Goal: Transaction & Acquisition: Subscribe to service/newsletter

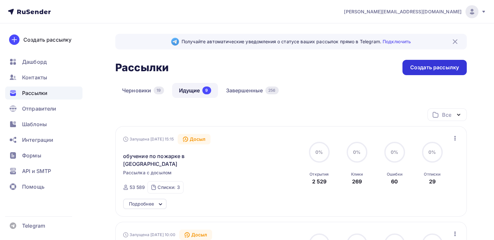
click at [422, 69] on div "Создать рассылку" at bounding box center [434, 67] width 49 height 7
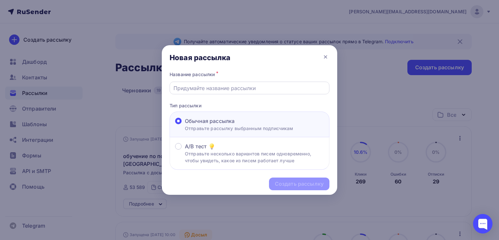
click at [200, 90] on input "text" at bounding box center [249, 88] width 152 height 8
paste input "Правительство РФ обновило положение государственного пожарного надзора."
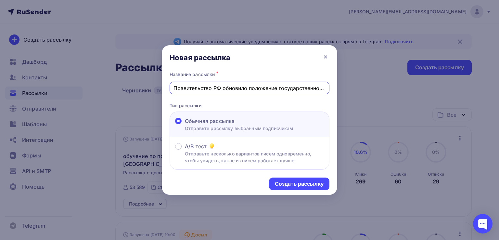
scroll to position [0, 52]
type input "Правительство РФ обновило положение государственного пожарного надзора."
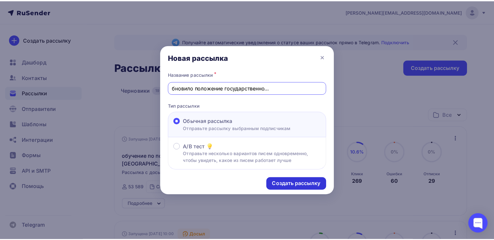
scroll to position [0, 0]
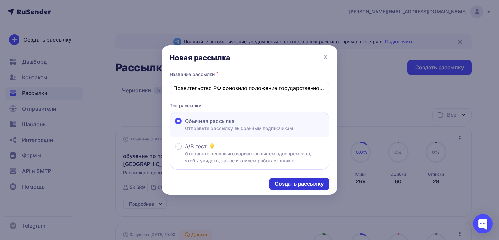
click at [292, 180] on div "Создать рассылку" at bounding box center [299, 183] width 49 height 7
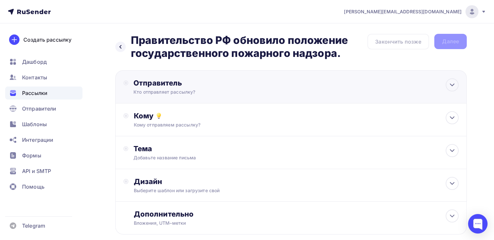
click at [216, 85] on div "Отправитель" at bounding box center [203, 82] width 141 height 9
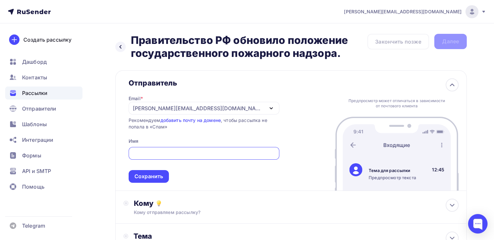
click at [207, 111] on div "[PERSON_NAME][EMAIL_ADDRESS][DOMAIN_NAME]" at bounding box center [204, 108] width 151 height 13
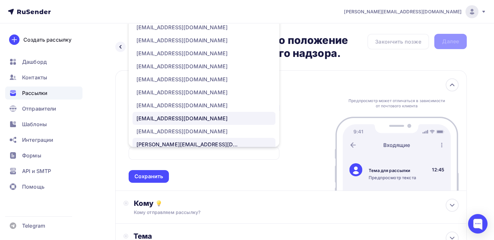
click at [194, 117] on div "[EMAIL_ADDRESS][DOMAIN_NAME]" at bounding box center [181, 118] width 91 height 8
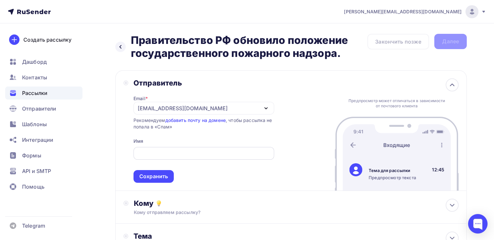
click at [171, 150] on input "text" at bounding box center [203, 153] width 133 height 8
click at [190, 152] on input "text" at bounding box center [203, 153] width 133 height 8
paste input "Правительство РФ обновило положение государственного пожарного надзора"
type input "Правительство РФ обновило положение государственного пожарного надзора"
paste input "Новости по охране труда от УЦ «Новатика»"
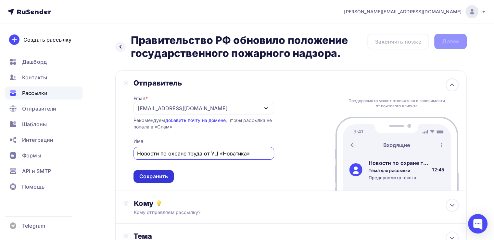
type input "Новости по охране труда от УЦ «Новатика»"
click at [161, 178] on div "Сохранить" at bounding box center [153, 175] width 29 height 7
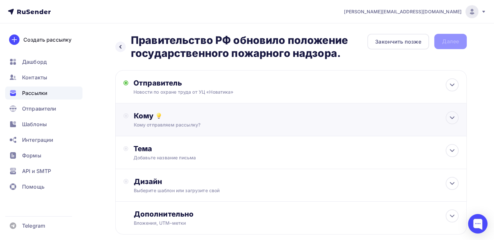
click at [227, 119] on div "Кому" at bounding box center [296, 115] width 325 height 9
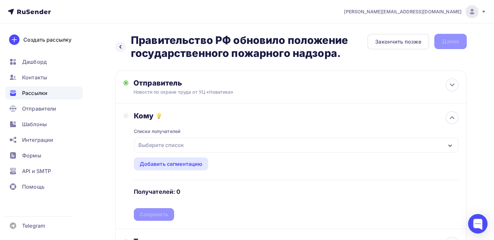
click at [187, 140] on div "Выберите список" at bounding box center [296, 144] width 324 height 15
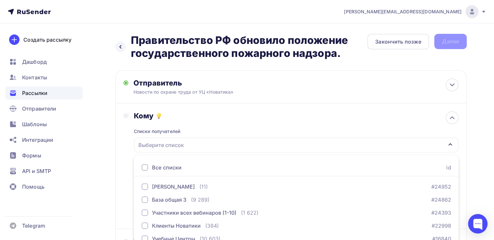
scroll to position [58, 0]
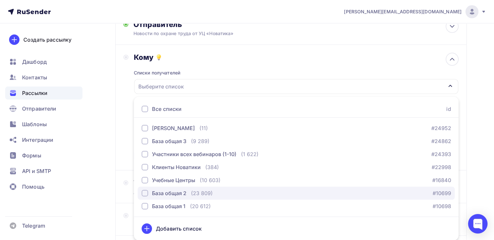
click at [160, 188] on button "База общая 2 (23 809) #10699" at bounding box center [296, 192] width 317 height 13
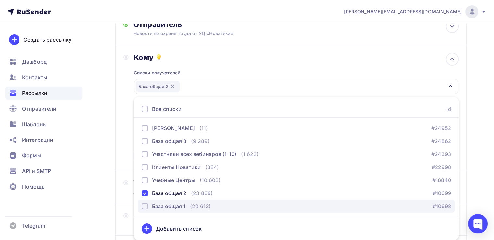
click at [158, 203] on div "База общая 1" at bounding box center [168, 206] width 33 height 8
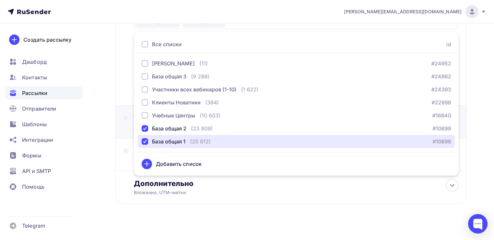
scroll to position [129, 0]
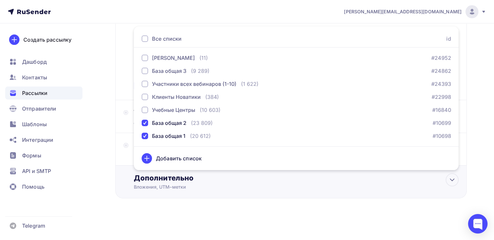
click at [248, 183] on div "Вложения, UTM–метки" at bounding box center [280, 186] width 292 height 6
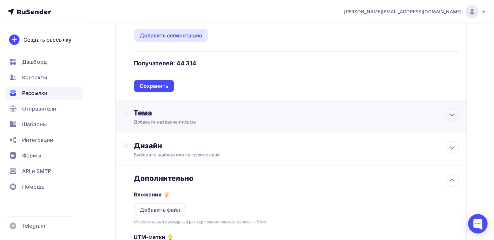
scroll to position [0, 0]
click at [163, 86] on div "Сохранить" at bounding box center [154, 85] width 29 height 7
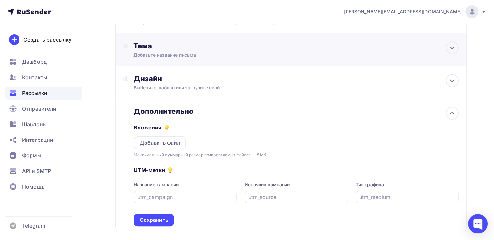
scroll to position [63, 0]
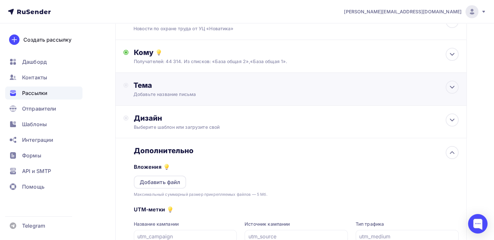
click at [193, 86] on div "Тема" at bounding box center [197, 85] width 128 height 9
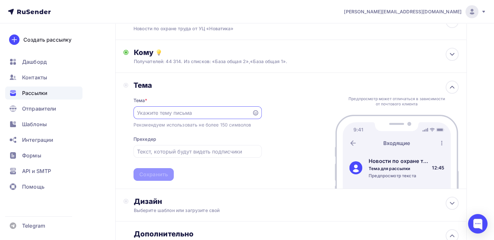
scroll to position [0, 0]
click at [186, 112] on input "text" at bounding box center [192, 113] width 111 height 8
paste input "Новости по охране труда от УЦ «Новатика»"
type input "Новости по охране труда от УЦ «Новатика»"
click at [173, 152] on input "text" at bounding box center [197, 152] width 121 height 8
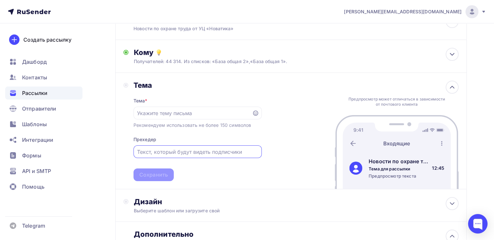
paste input "Новости по охране труда от УЦ «Новатика»"
type input "Новости по охране труда от УЦ «Новатика»"
click at [197, 113] on input "text" at bounding box center [192, 113] width 111 height 8
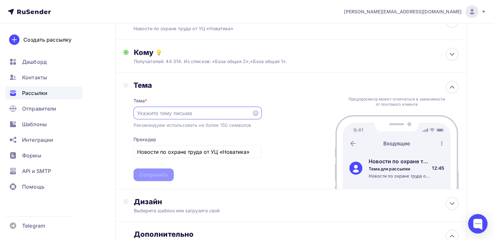
click at [255, 112] on icon at bounding box center [255, 112] width 5 height 5
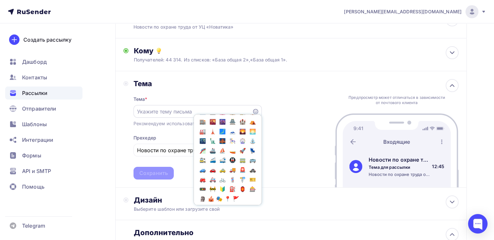
scroll to position [877, 0]
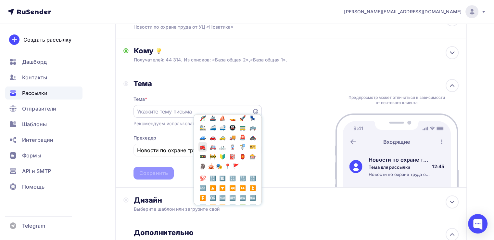
click at [207, 152] on span "🚒" at bounding box center [202, 147] width 8 height 10
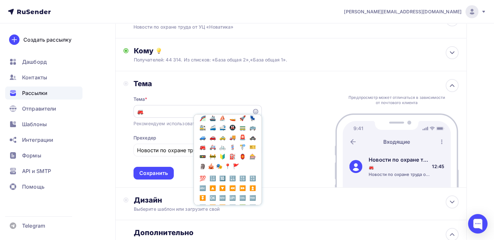
click at [158, 111] on input "🚒" at bounding box center [192, 111] width 111 height 8
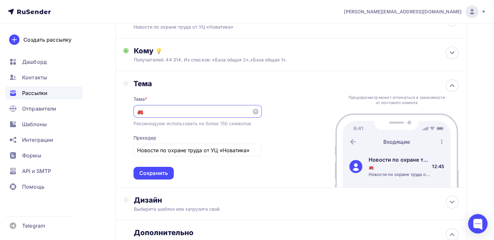
paste input "Новости по охране труда от УЦ «Новатика»"
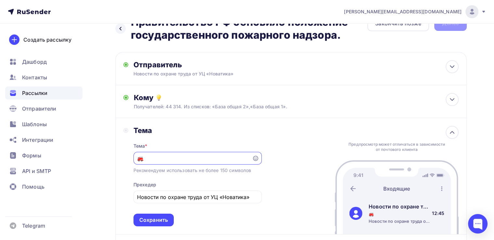
scroll to position [0, 0]
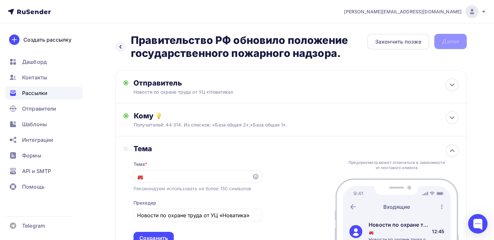
drag, startPoint x: 132, startPoint y: 39, endPoint x: 360, endPoint y: 55, distance: 228.8
click at [360, 55] on h2 "Правительство РФ обновило положение государственного пожарного надзора." at bounding box center [249, 47] width 236 height 26
copy h2 "Правительство РФ обновило положение государственного пожарного надзора."
click at [155, 176] on input "🚒" at bounding box center [192, 176] width 111 height 8
paste input "Правительство РФ обновило положение государственного пожарного надзора."
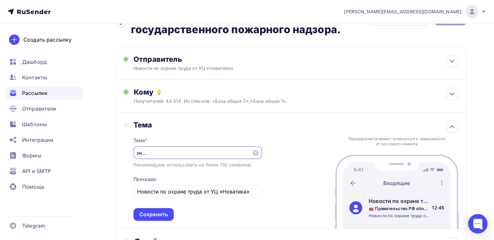
scroll to position [65, 0]
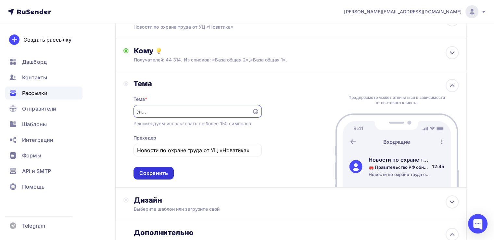
type input "🚒 Правительство РФ обновило положение государственного пожарного надзора."
click at [159, 174] on div "Сохранить" at bounding box center [153, 172] width 29 height 7
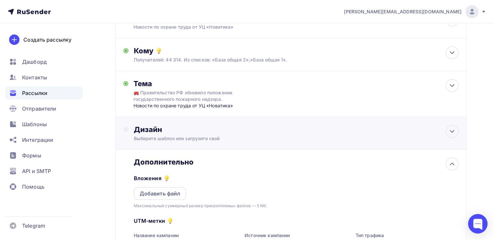
click at [259, 135] on div "Выберите шаблон или загрузите свой" at bounding box center [280, 138] width 292 height 6
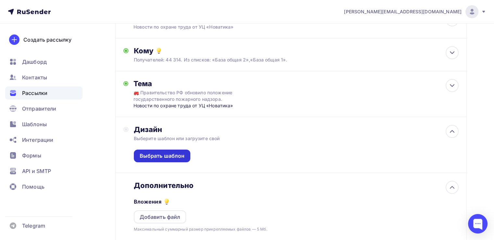
click at [181, 156] on div "Выбрать шаблон" at bounding box center [162, 155] width 45 height 7
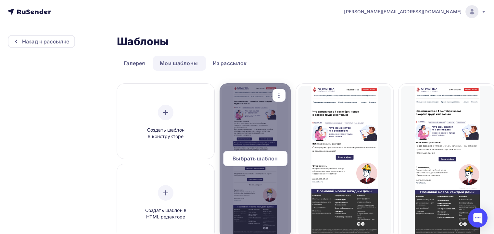
scroll to position [195, 0]
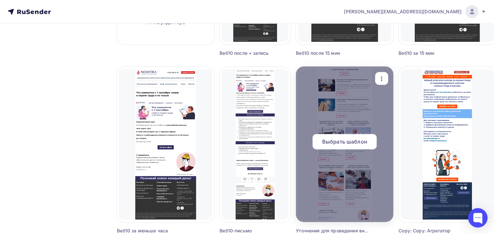
click at [338, 143] on span "Выбрать шаблон" at bounding box center [344, 142] width 45 height 8
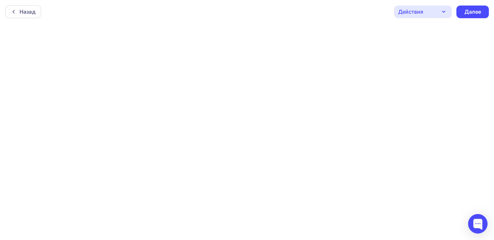
scroll to position [1, 0]
click at [470, 7] on div "Далее" at bounding box center [472, 10] width 17 height 7
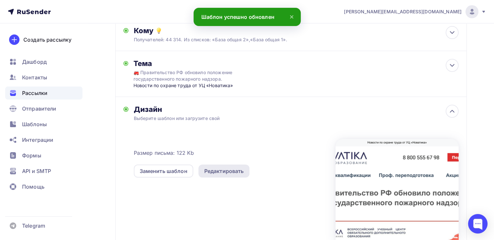
scroll to position [97, 0]
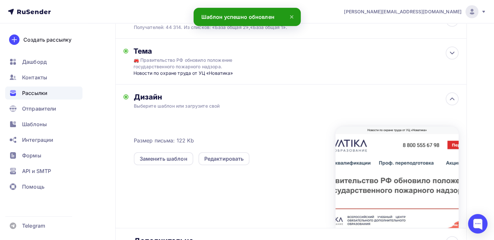
click at [233, 110] on div "Размер письма: 122 Kb Заменить шаблон Редактировать" at bounding box center [296, 168] width 325 height 119
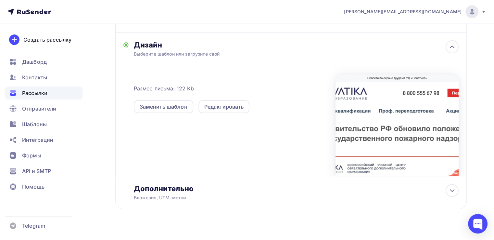
scroll to position [160, 0]
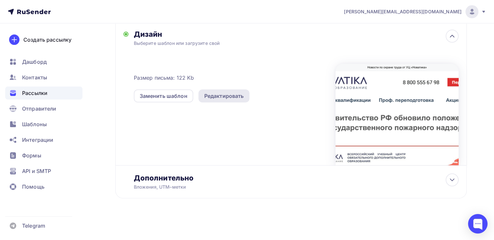
click at [221, 97] on div "Редактировать" at bounding box center [224, 96] width 40 height 8
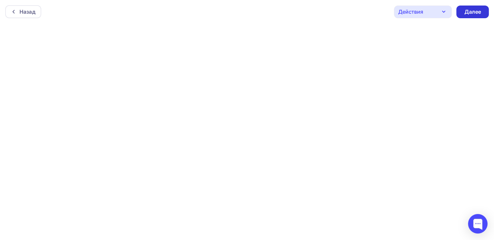
click at [469, 11] on div "Далее" at bounding box center [472, 11] width 17 height 7
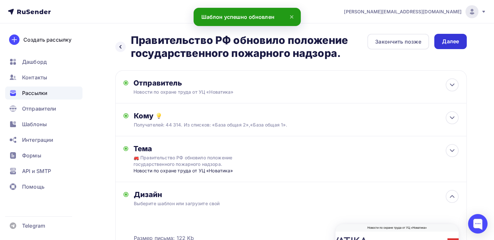
click at [446, 44] on div "Далее" at bounding box center [450, 41] width 17 height 7
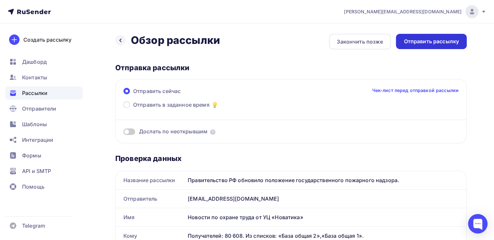
click at [431, 39] on div "Отправить рассылку" at bounding box center [431, 41] width 55 height 7
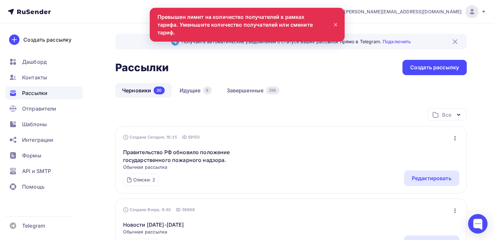
click at [37, 93] on span "Рассылки" at bounding box center [34, 93] width 25 height 8
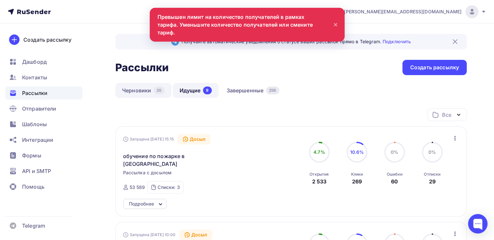
click at [133, 89] on link "Черновики 20" at bounding box center [143, 90] width 56 height 15
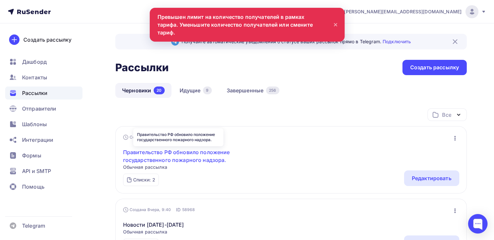
click at [208, 151] on link "Правительство РФ обновило положение государственного пожарного надзора." at bounding box center [178, 156] width 111 height 16
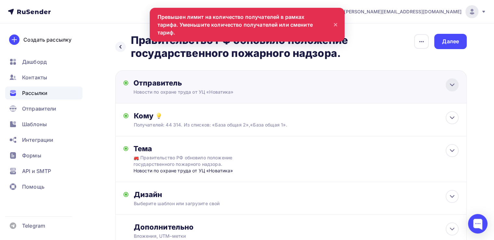
click at [450, 82] on icon at bounding box center [452, 85] width 8 height 8
type input "Новости по охране труда от УЦ «Новатика»"
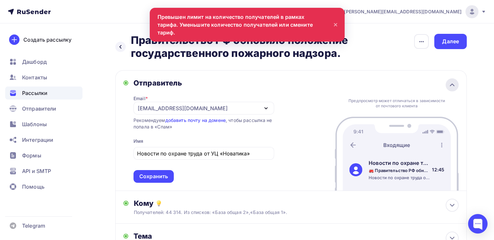
click at [457, 84] on div at bounding box center [452, 84] width 13 height 13
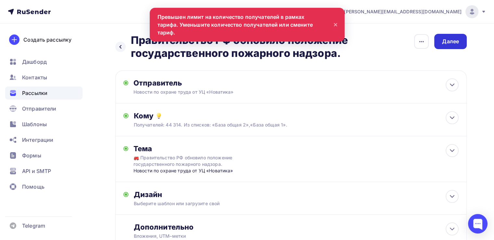
click at [453, 47] on div "Далее" at bounding box center [450, 41] width 32 height 15
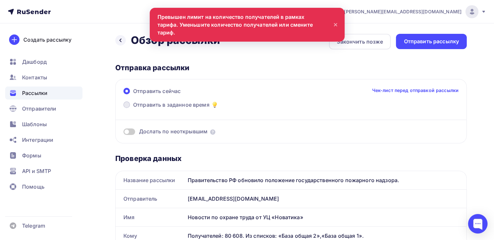
click at [155, 106] on span "Отправить в заданное время" at bounding box center [171, 105] width 76 height 8
click at [133, 108] on input "Отправить в заданное время" at bounding box center [133, 108] width 0 height 0
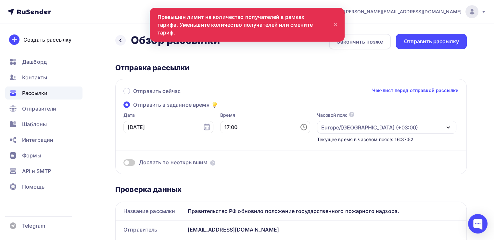
click at [300, 128] on icon at bounding box center [304, 127] width 8 height 8
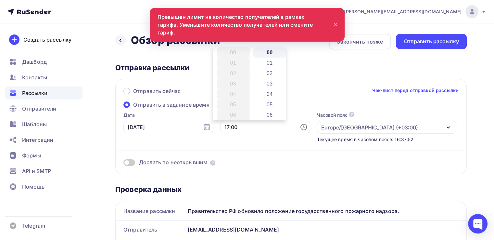
scroll to position [177, 0]
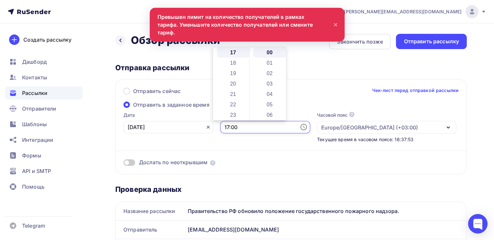
drag, startPoint x: 234, startPoint y: 127, endPoint x: 197, endPoint y: 125, distance: 36.8
click at [197, 125] on div "Дата [DATE] Время 17:00 Часовой пояс По умолчанию используется часовой пояс из …" at bounding box center [287, 127] width 337 height 31
click at [207, 145] on div "Дослать по неоткрывшим" at bounding box center [290, 154] width 335 height 23
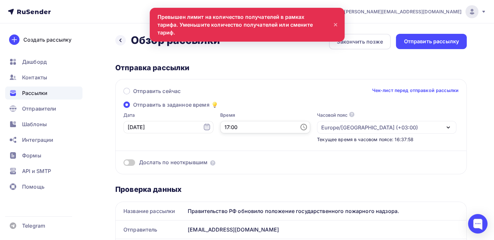
click at [220, 127] on input "17:00" at bounding box center [265, 127] width 90 height 12
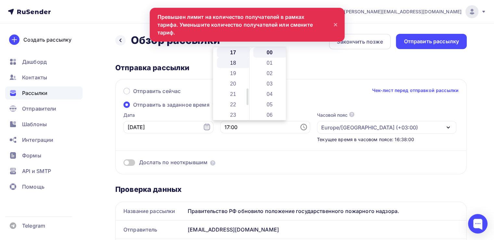
click at [237, 60] on li "18" at bounding box center [233, 62] width 33 height 10
type input "18:00"
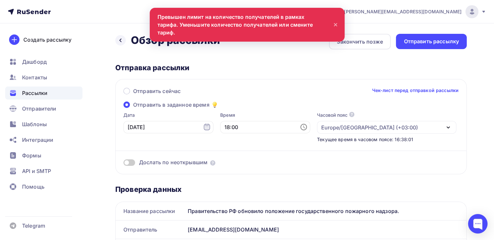
click at [240, 141] on div "Время 18:00" at bounding box center [265, 127] width 90 height 31
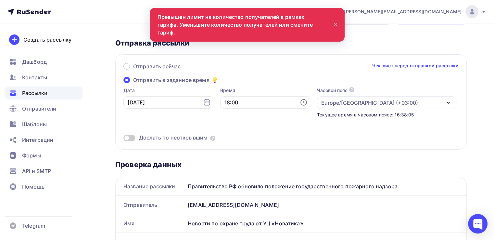
scroll to position [0, 0]
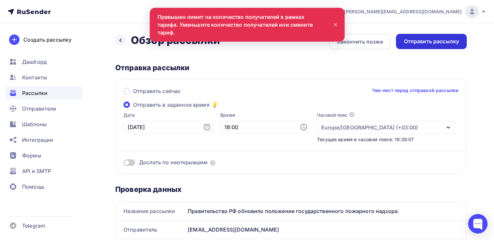
click at [429, 43] on div "Отправить рассылку" at bounding box center [431, 41] width 55 height 7
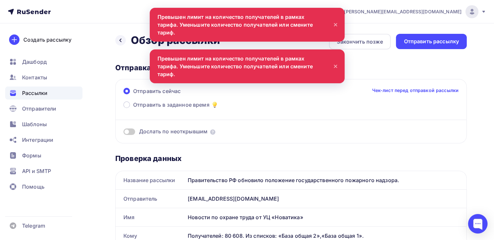
click at [336, 65] on icon at bounding box center [335, 66] width 3 height 3
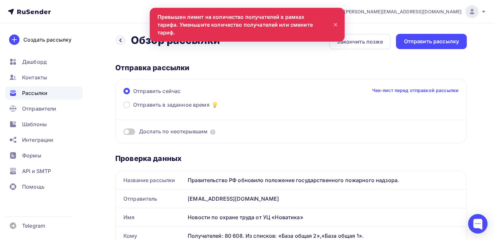
click at [336, 21] on icon at bounding box center [336, 25] width 8 height 8
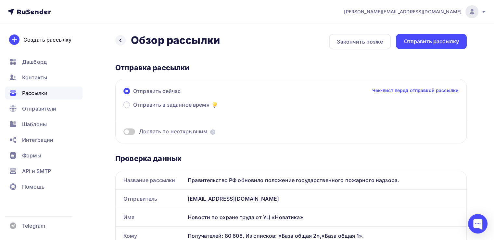
click at [45, 97] on div "Рассылки" at bounding box center [43, 92] width 77 height 13
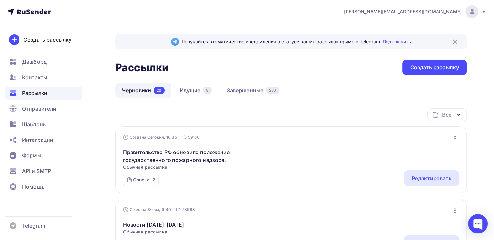
click at [138, 90] on link "Черновики 20" at bounding box center [143, 90] width 56 height 15
click link "Идущие 9"
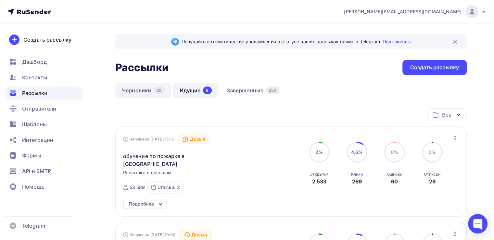
click link "Черновики 20"
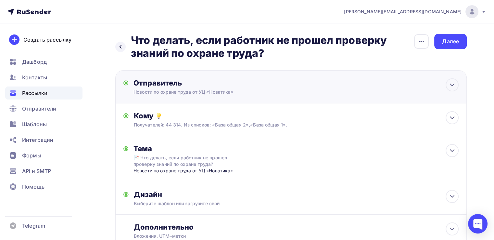
click at [246, 80] on div "Отправитель" at bounding box center [203, 82] width 141 height 9
type input "Новости по охране труда от УЦ «Новатика»"
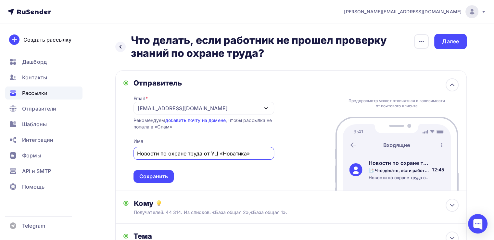
drag, startPoint x: 252, startPoint y: 154, endPoint x: 117, endPoint y: 156, distance: 135.4
click at [117, 156] on div "Отправитель Email * [EMAIL_ADDRESS][DOMAIN_NAME] [EMAIL_ADDRESS][DOMAIN_NAME] […" at bounding box center [290, 130] width 351 height 120
